Goal: Find specific page/section: Find specific page/section

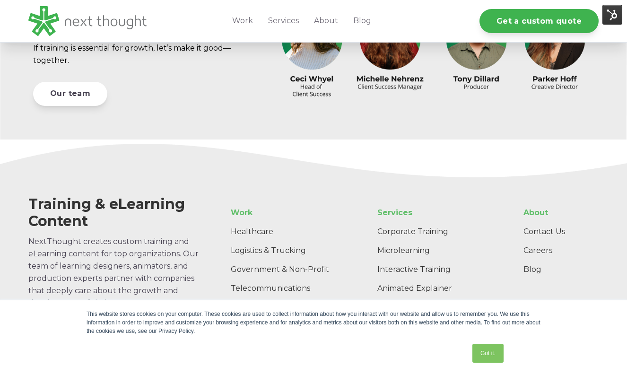
scroll to position [2831, 0]
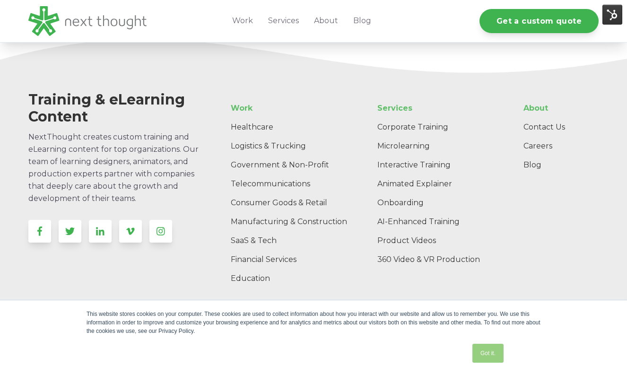
click at [494, 353] on link "Got it." at bounding box center [488, 353] width 31 height 19
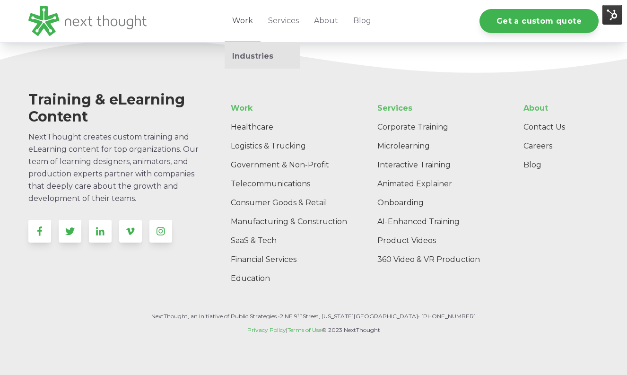
click at [241, 21] on link "Work" at bounding box center [243, 21] width 36 height 42
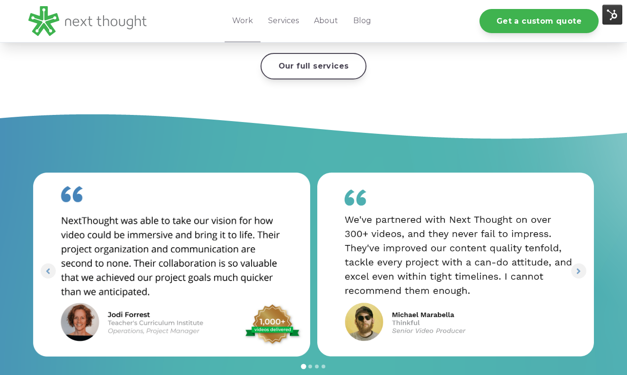
scroll to position [2241, 0]
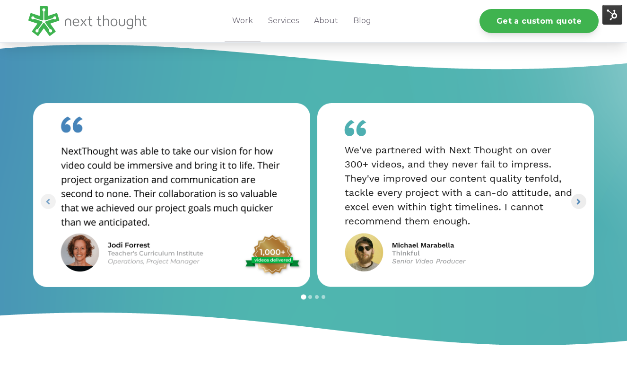
click at [575, 201] on icon "Next slide" at bounding box center [578, 201] width 9 height 9
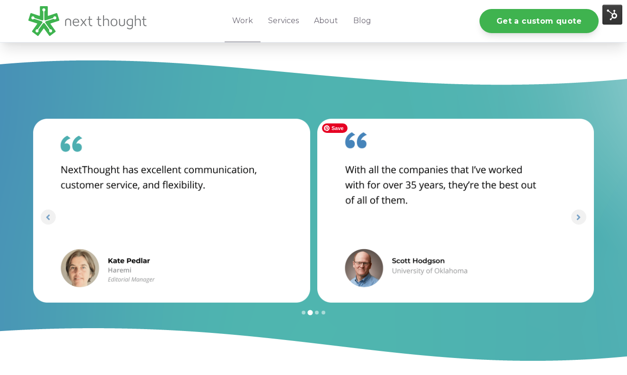
scroll to position [2223, 0]
